Goal: Information Seeking & Learning: Find specific fact

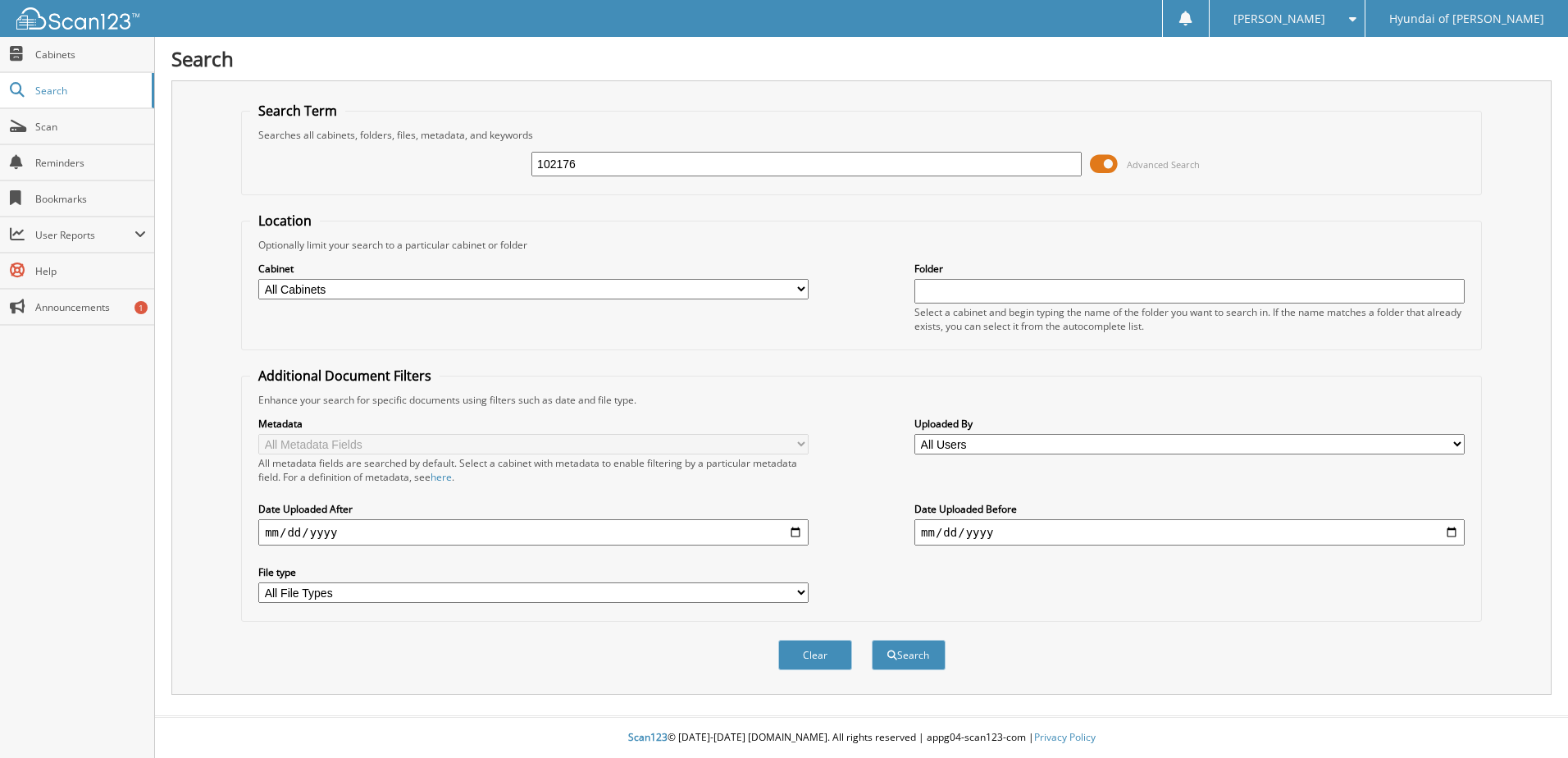
type input "102176"
click at [872, 640] on button "Search" at bounding box center [909, 655] width 74 height 30
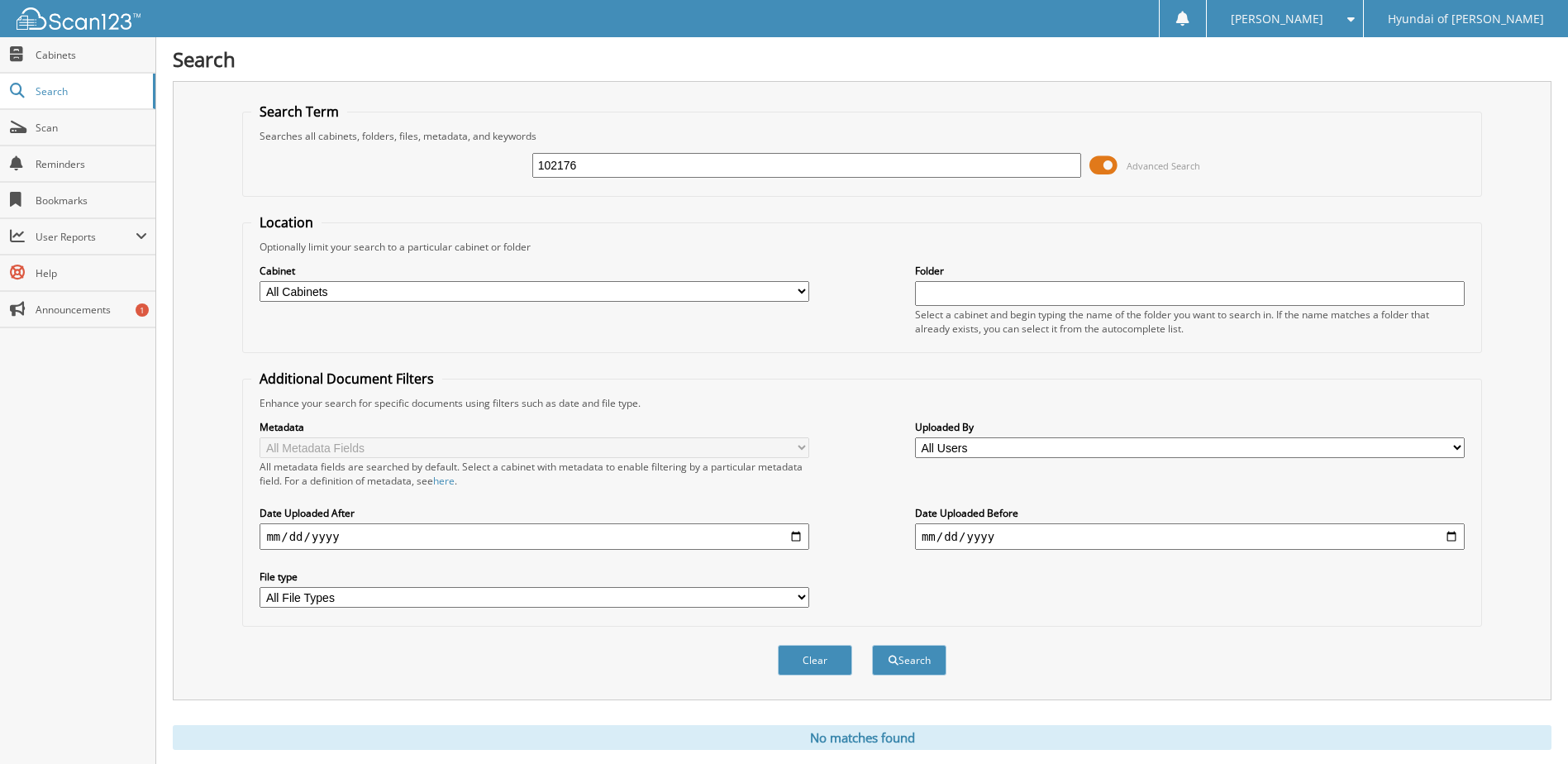
click at [563, 167] on input "102176" at bounding box center [806, 165] width 549 height 25
type input "102076"
click at [926, 653] on button "Search" at bounding box center [910, 660] width 75 height 31
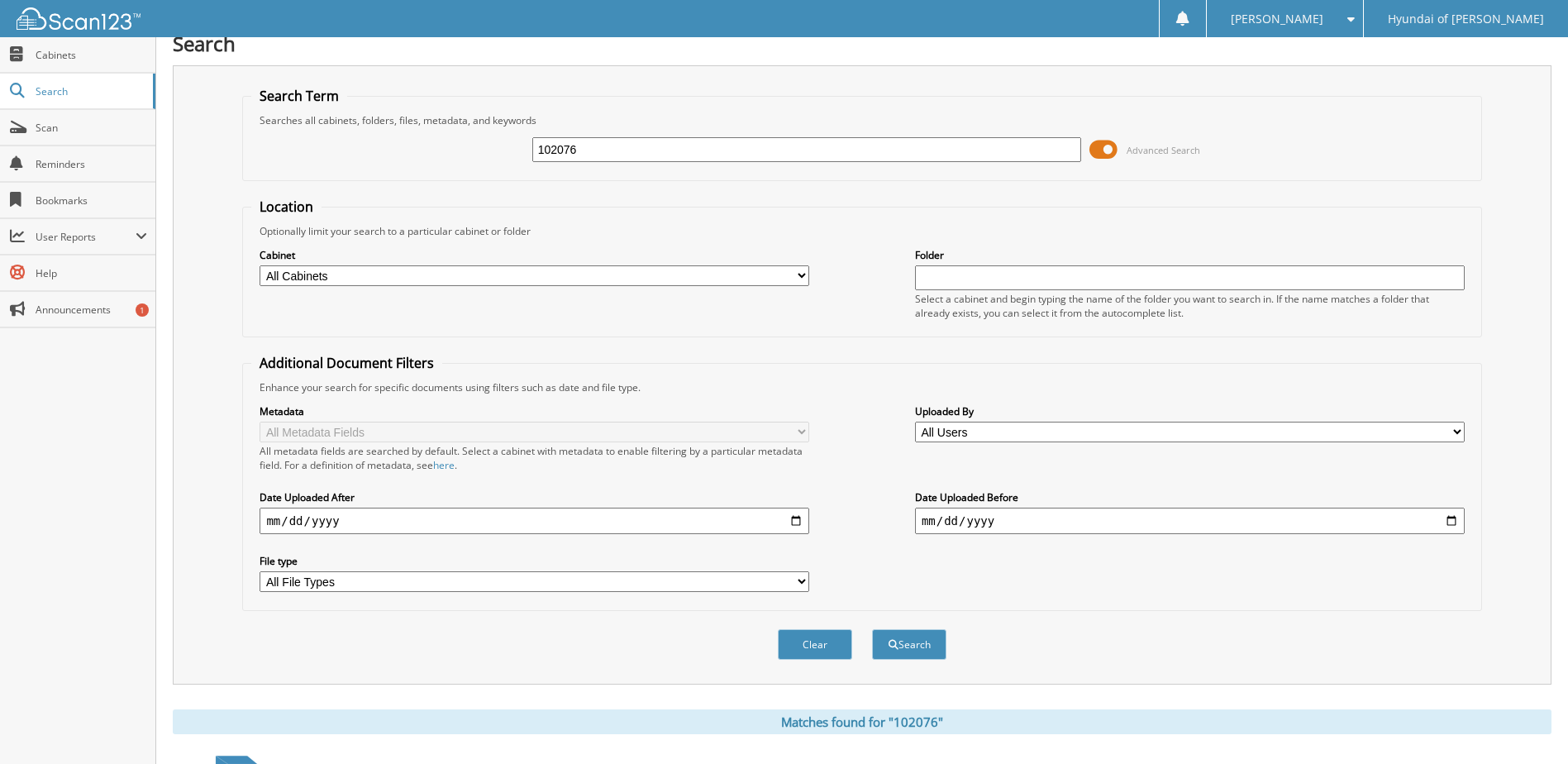
scroll to position [321, 0]
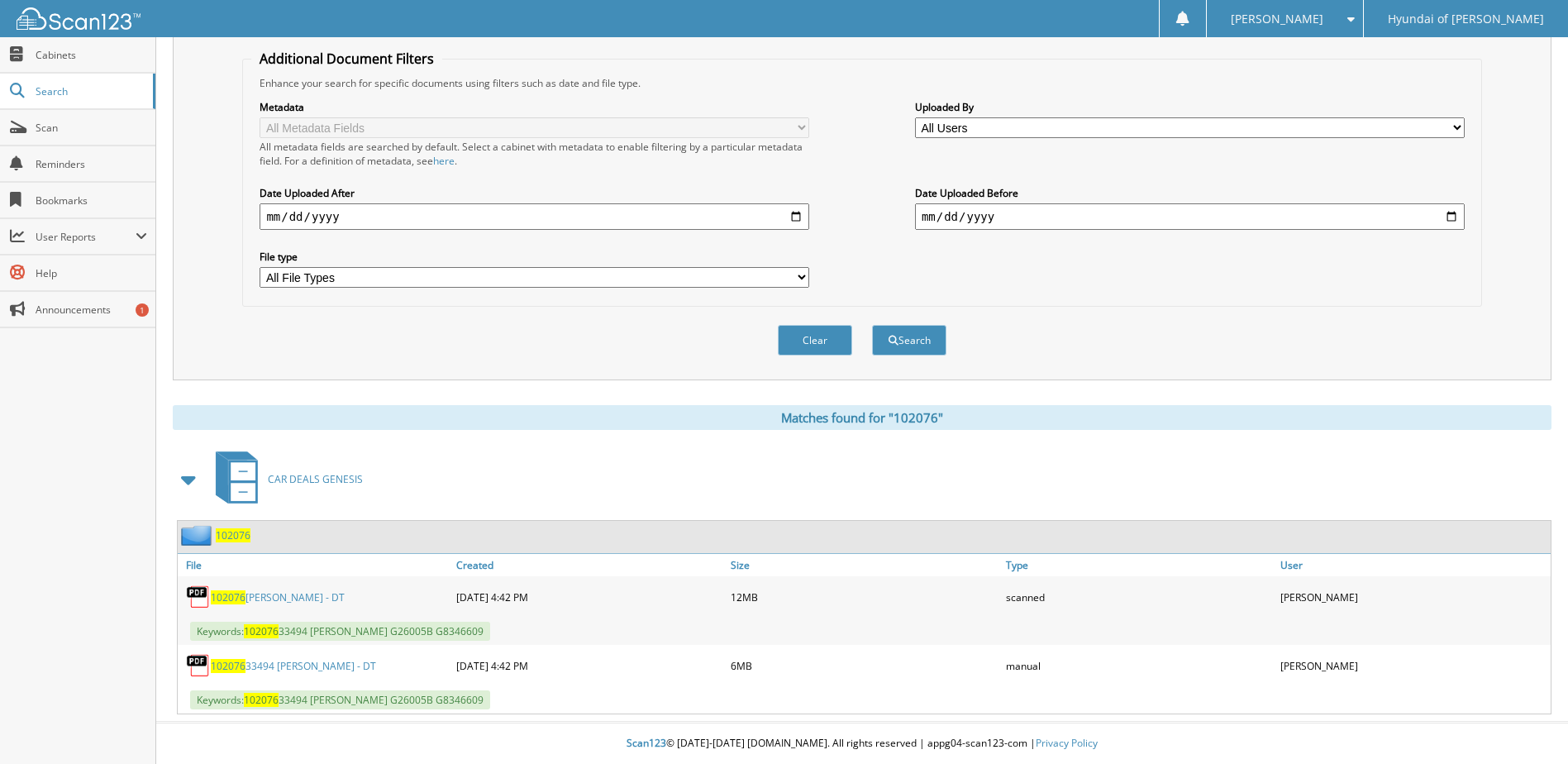
click at [365, 665] on link "102076 33494 ROBERTSON, BRANDON - DT" at bounding box center [293, 666] width 165 height 14
